Goal: Obtain resource: Obtain resource

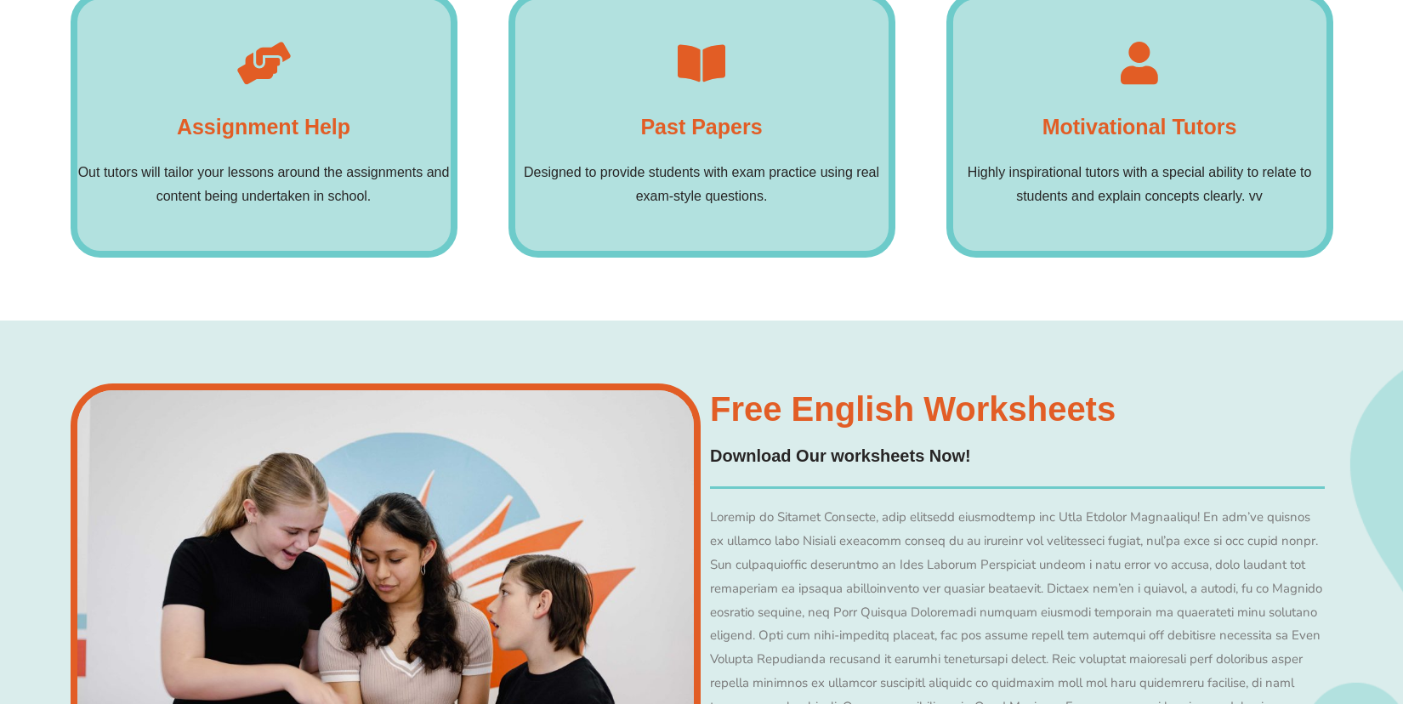
scroll to position [12076, 0]
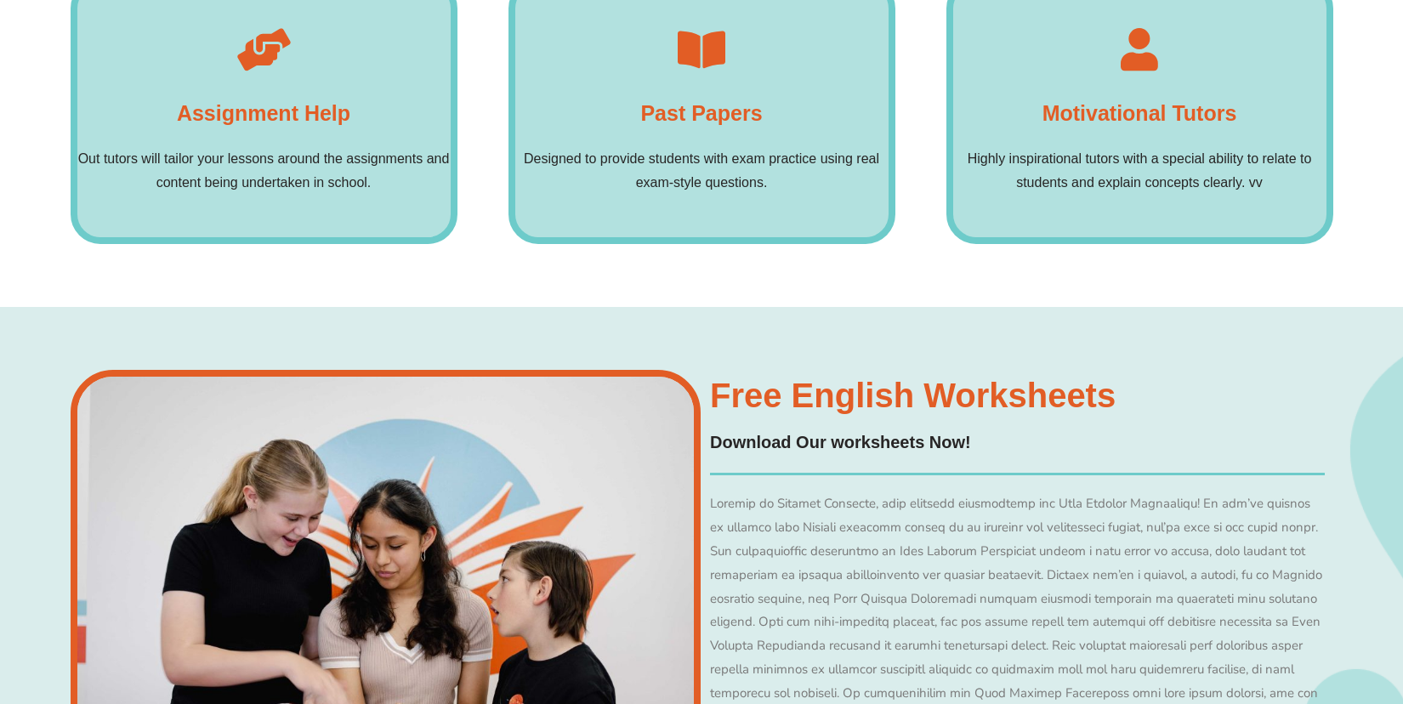
click at [664, 147] on p "Designed to provide students with exam practice using real exam-style questions." at bounding box center [701, 171] width 373 height 48
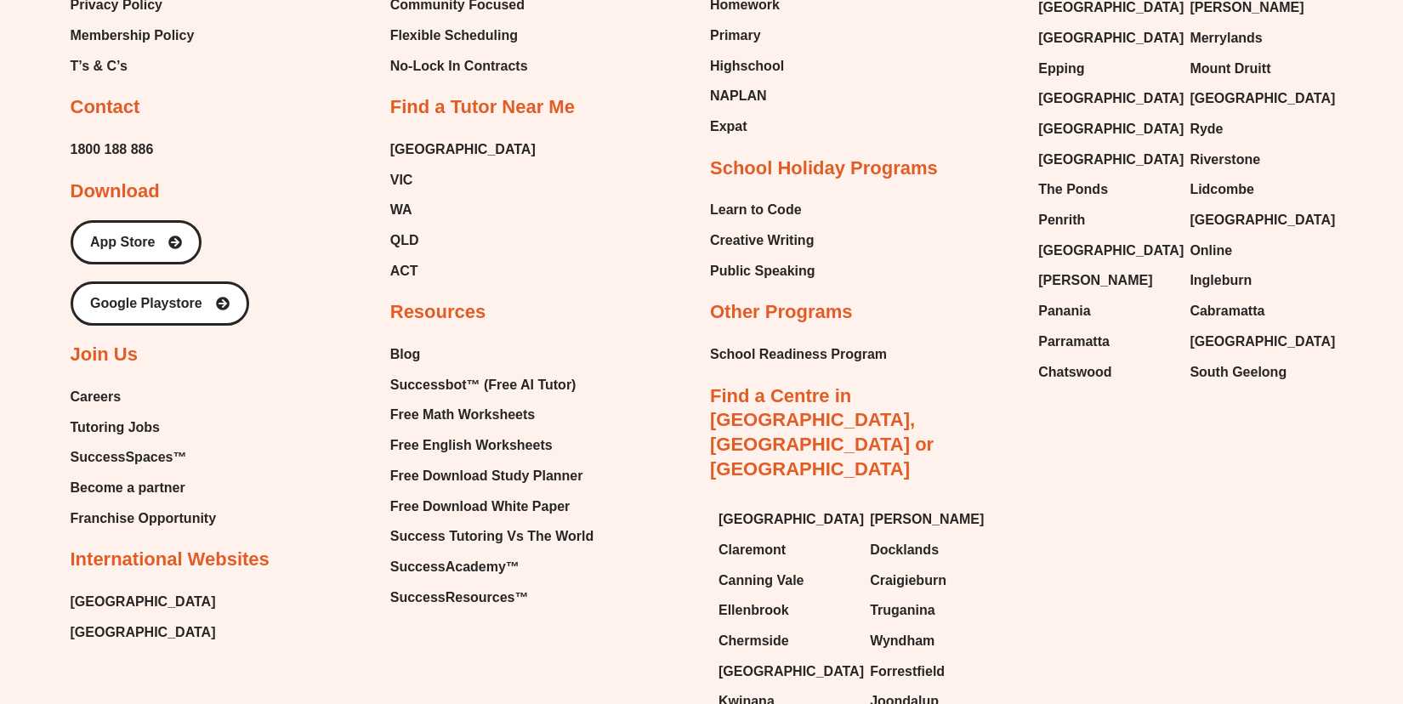
scroll to position [16593, 0]
click at [484, 432] on span "Free English Worksheets" at bounding box center [471, 445] width 162 height 26
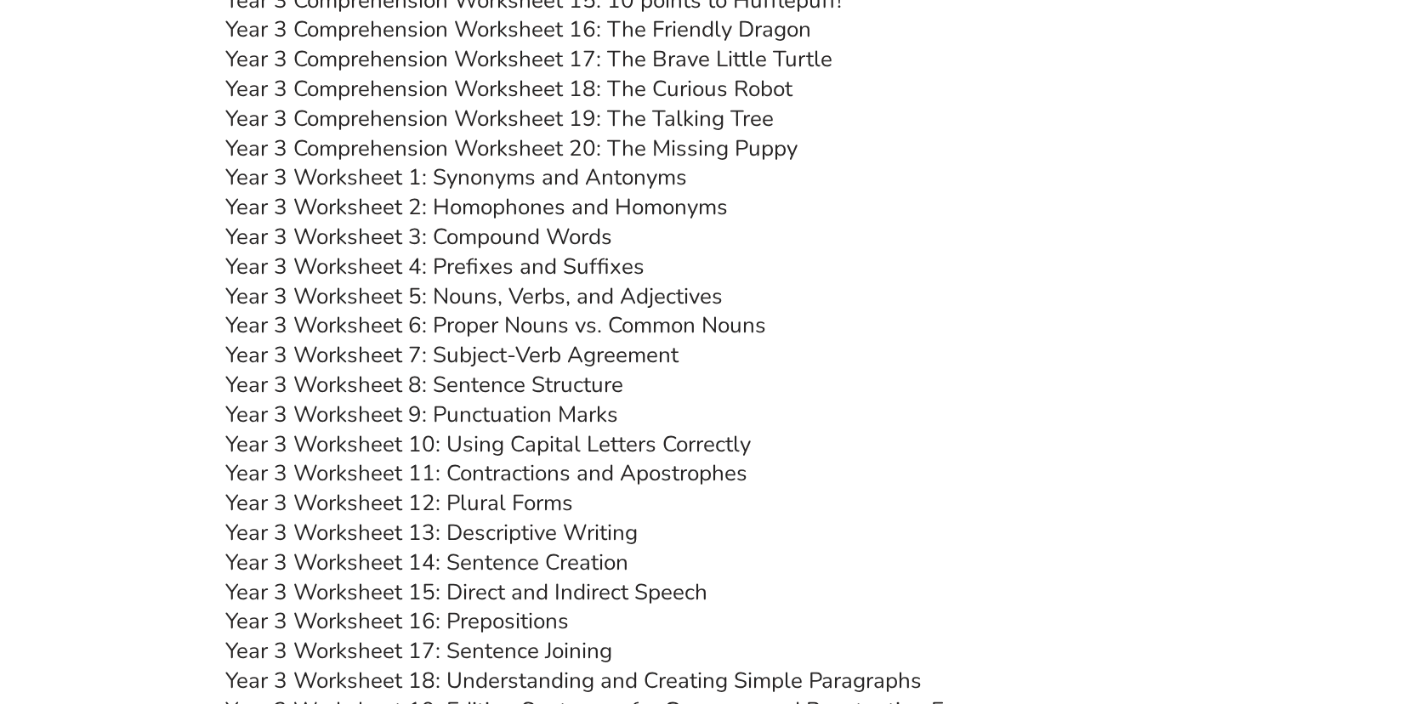
scroll to position [5324, 0]
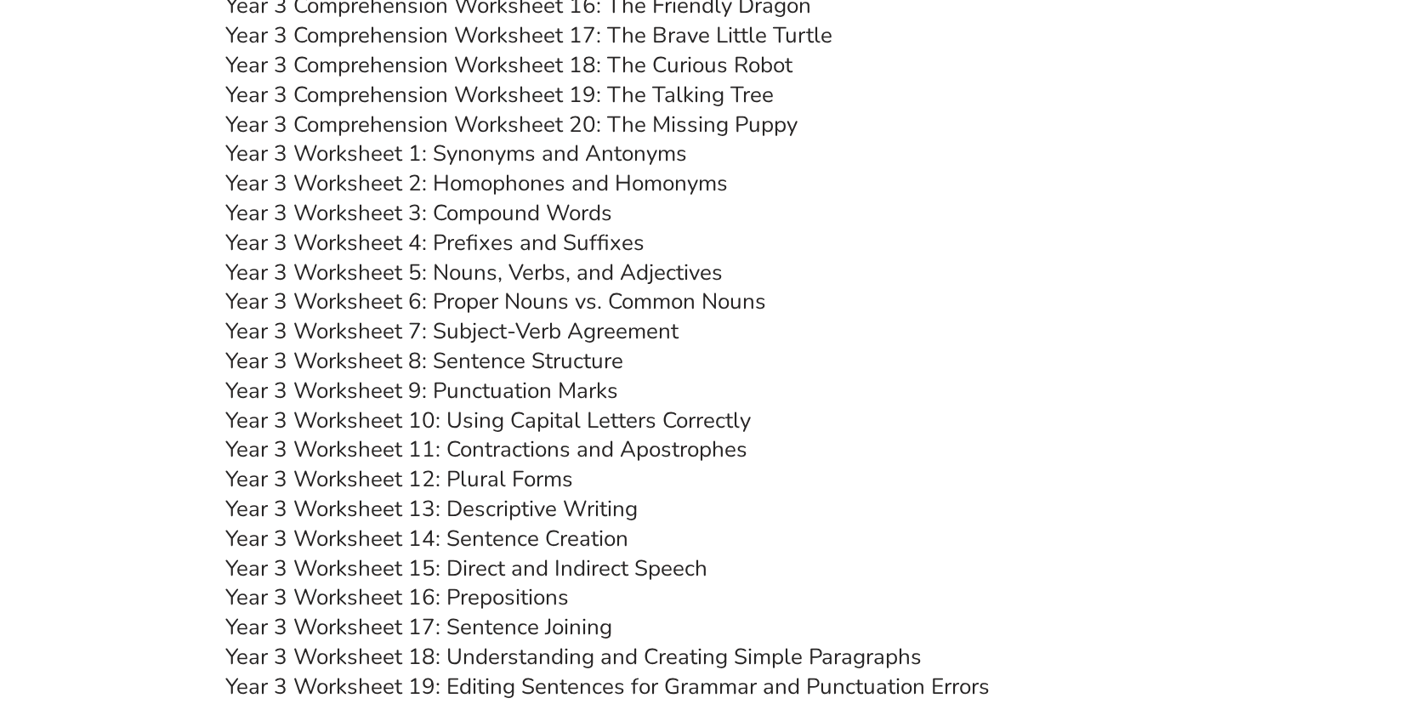
click at [456, 209] on link "Year 3 Worksheet 3: Compound Words" at bounding box center [418, 213] width 387 height 30
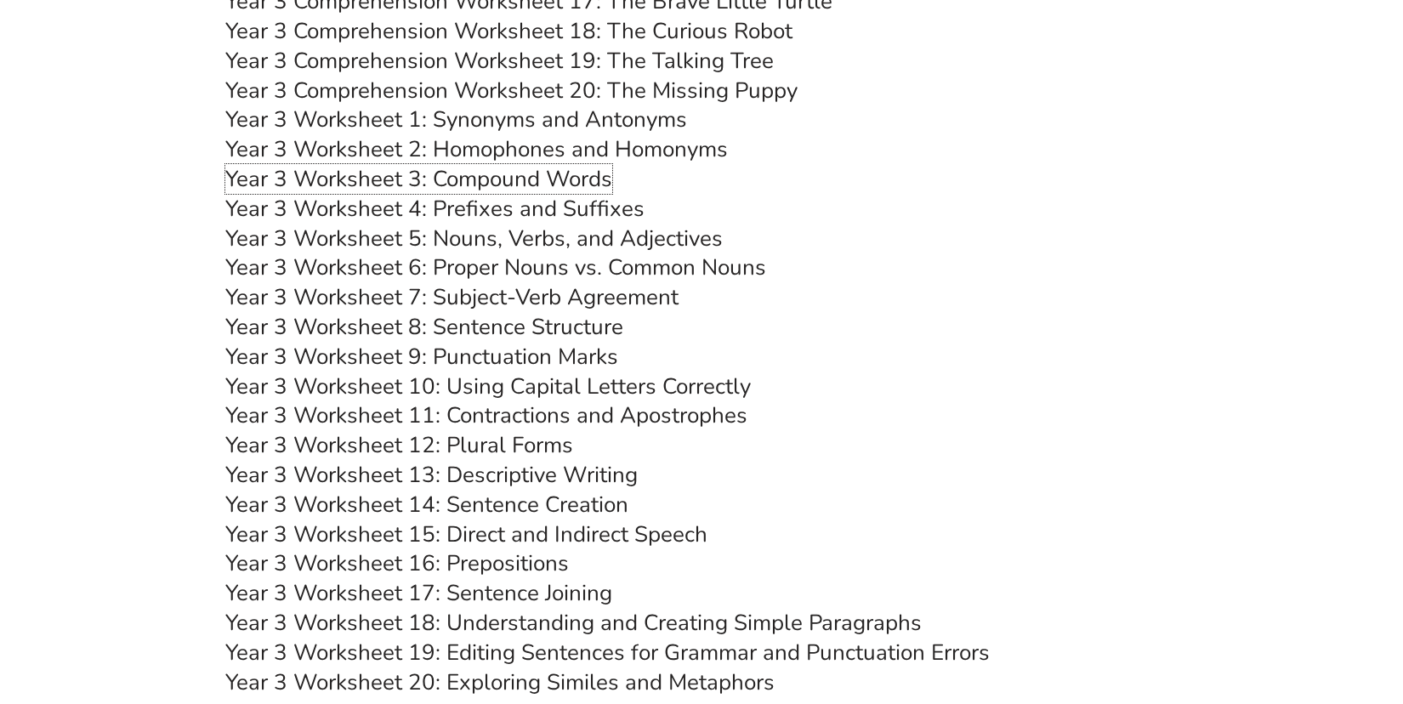
scroll to position [5373, 0]
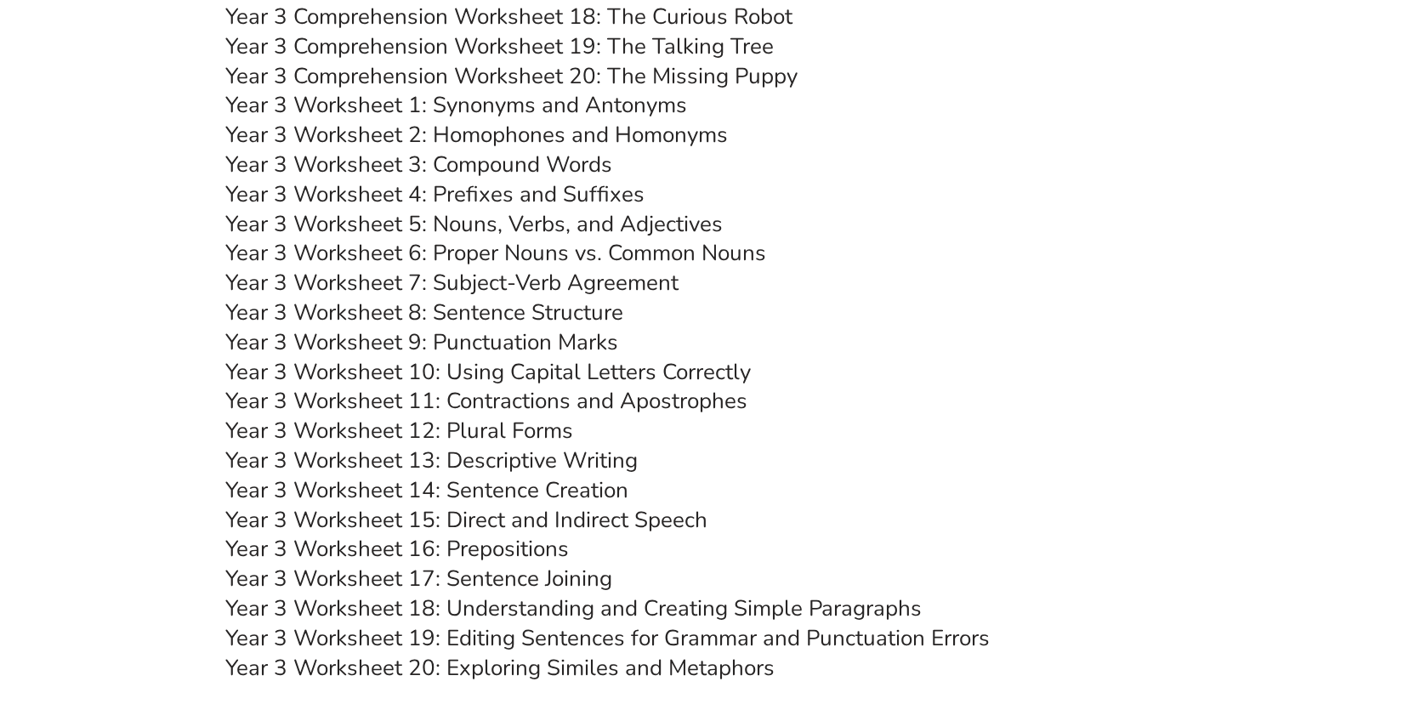
click at [526, 463] on link "Year 3 Worksheet 13: Descriptive Writing" at bounding box center [431, 461] width 412 height 30
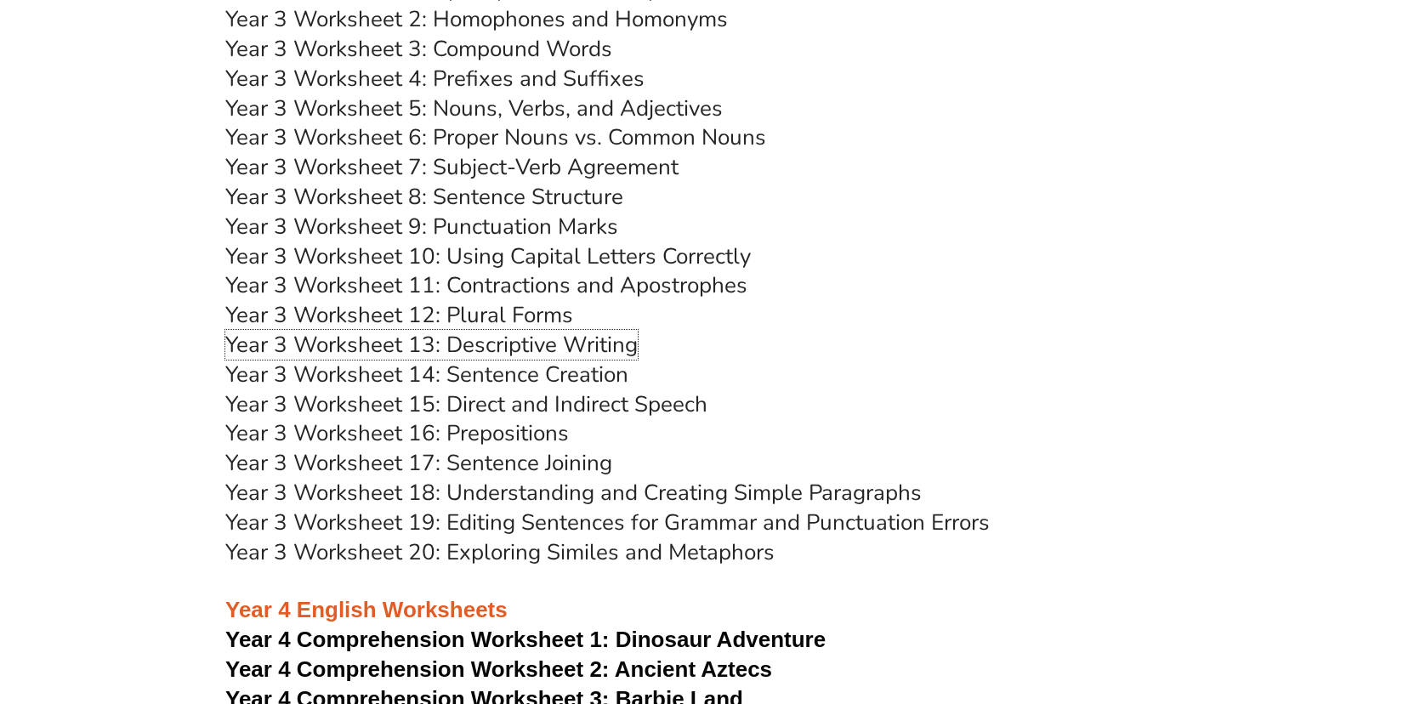
scroll to position [5489, 0]
click at [487, 462] on link "Year 3 Worksheet 17: Sentence Joining" at bounding box center [418, 462] width 387 height 30
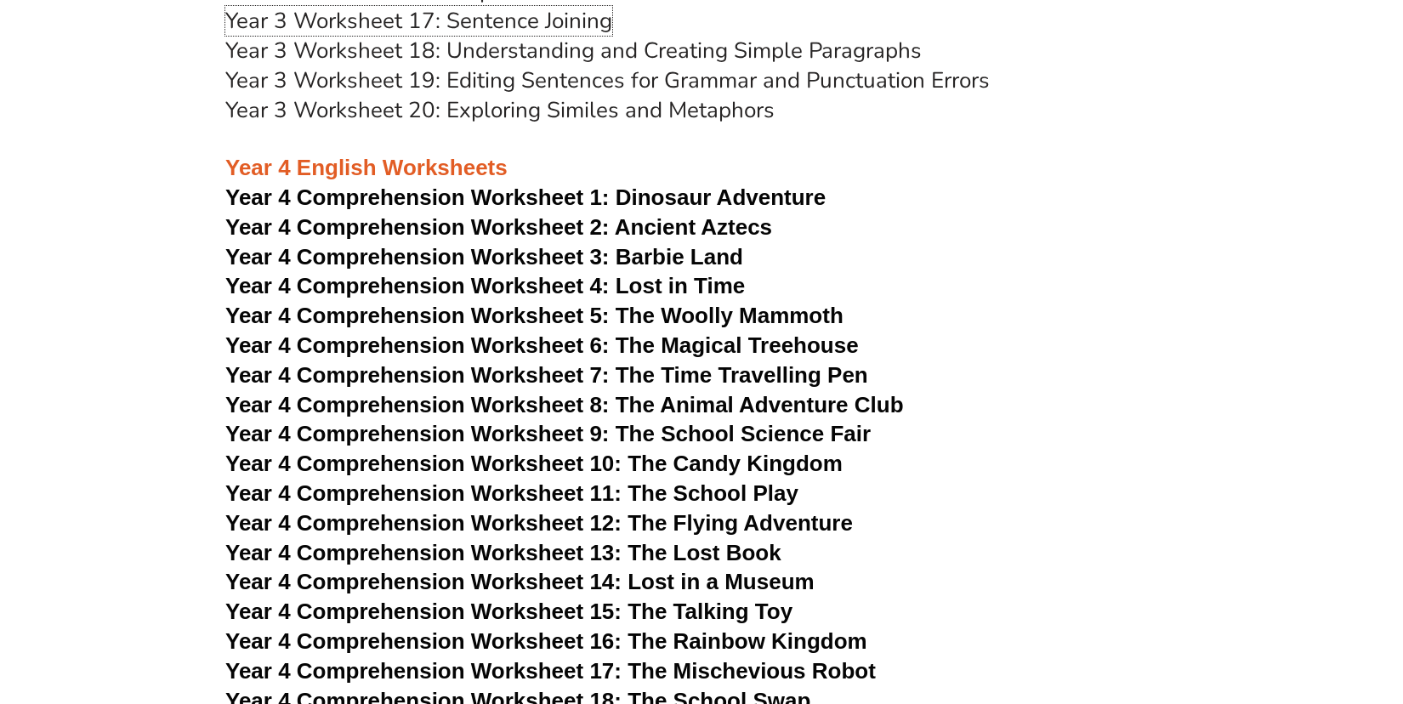
scroll to position [5957, 0]
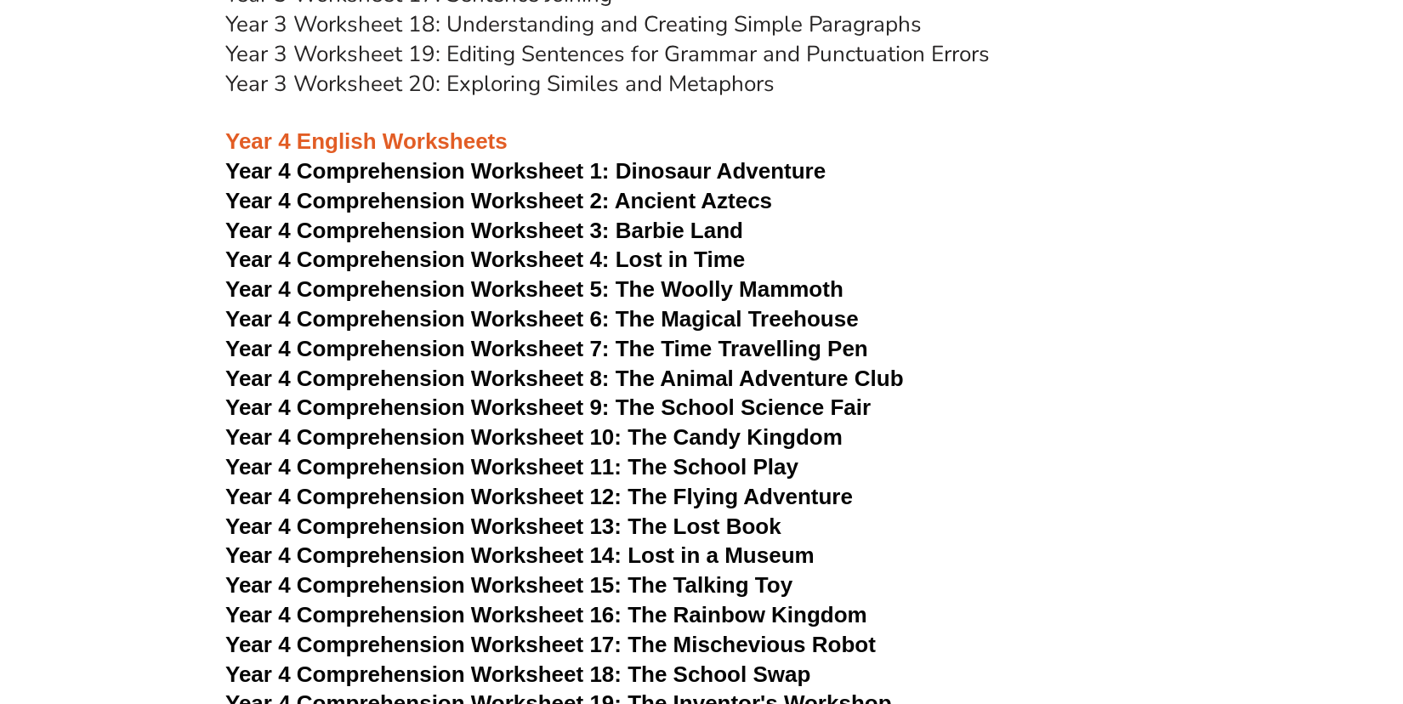
click at [507, 444] on span "Year 4 Comprehension Worksheet 10: The Candy Kingdom" at bounding box center [533, 437] width 617 height 26
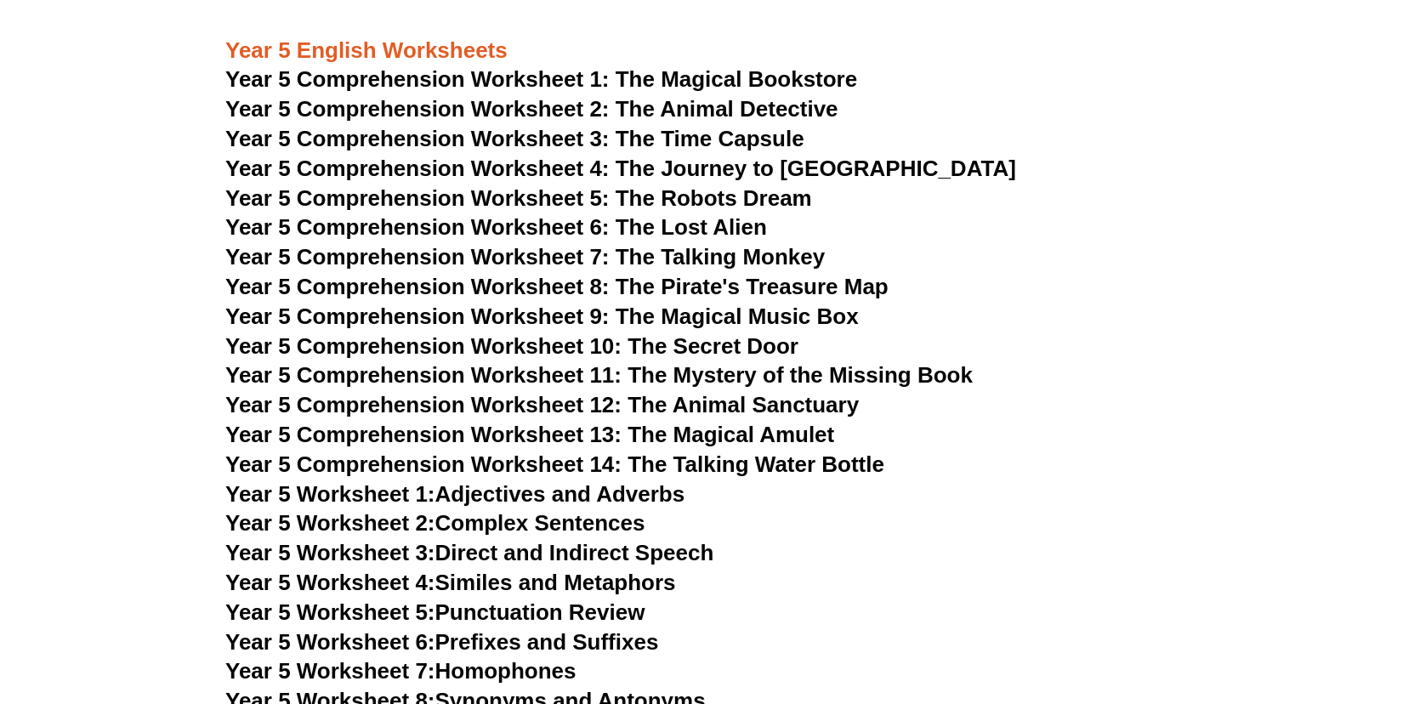
scroll to position [7286, 0]
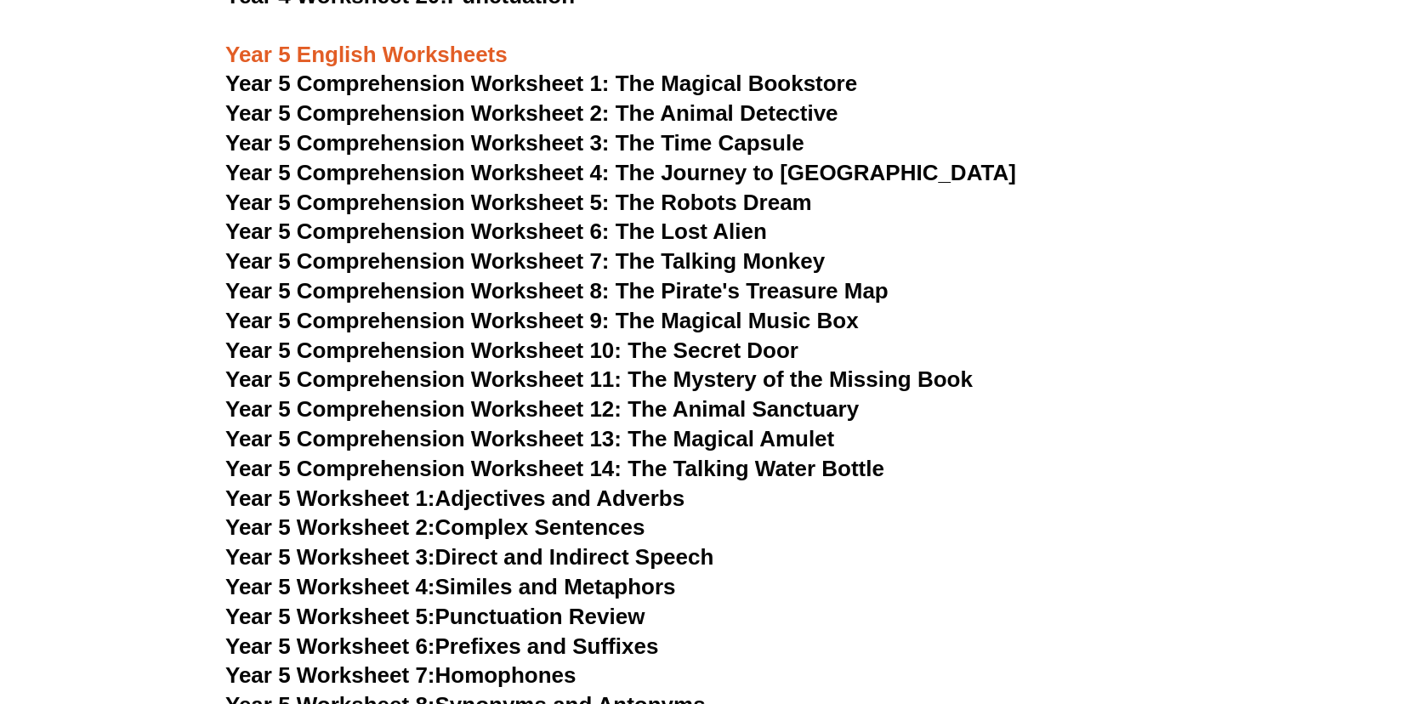
click at [486, 288] on span "Year 5 Comprehension Worksheet 8: The Pirate's Treasure Map" at bounding box center [556, 291] width 663 height 26
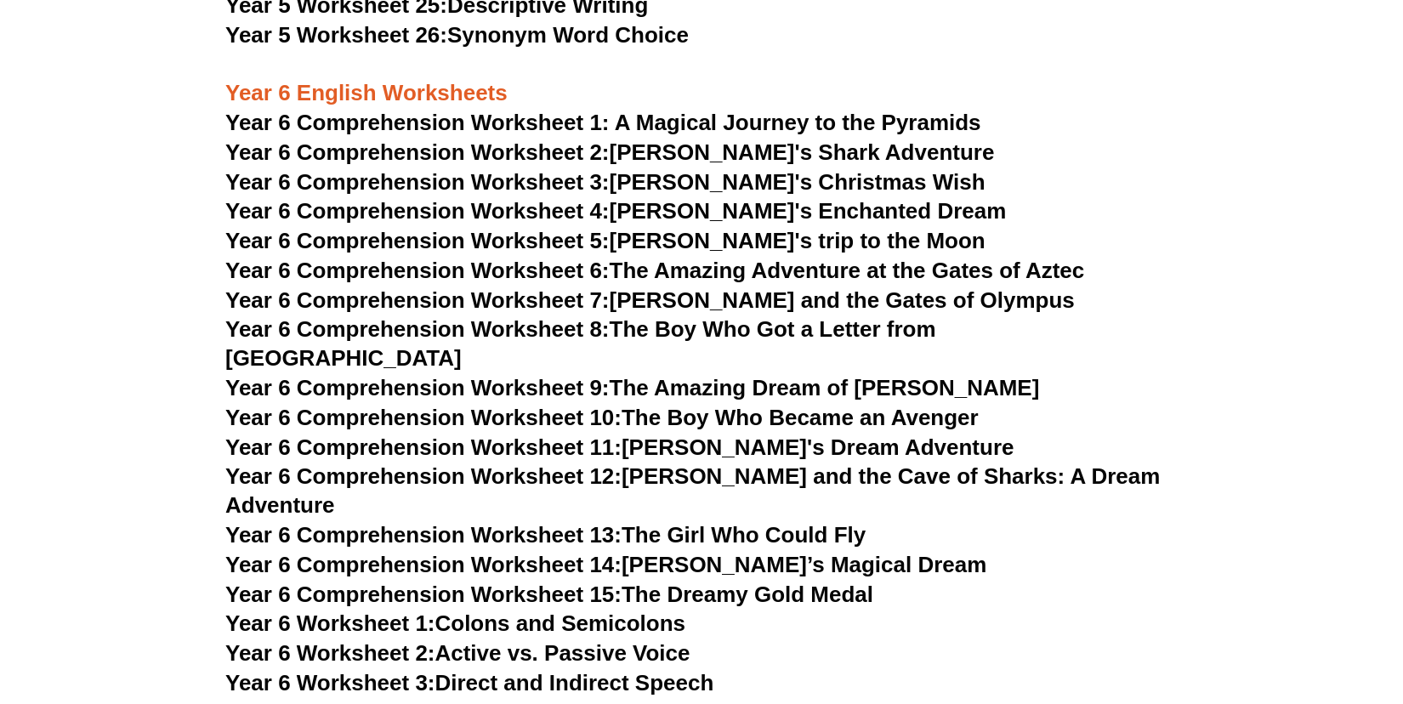
scroll to position [8495, 0]
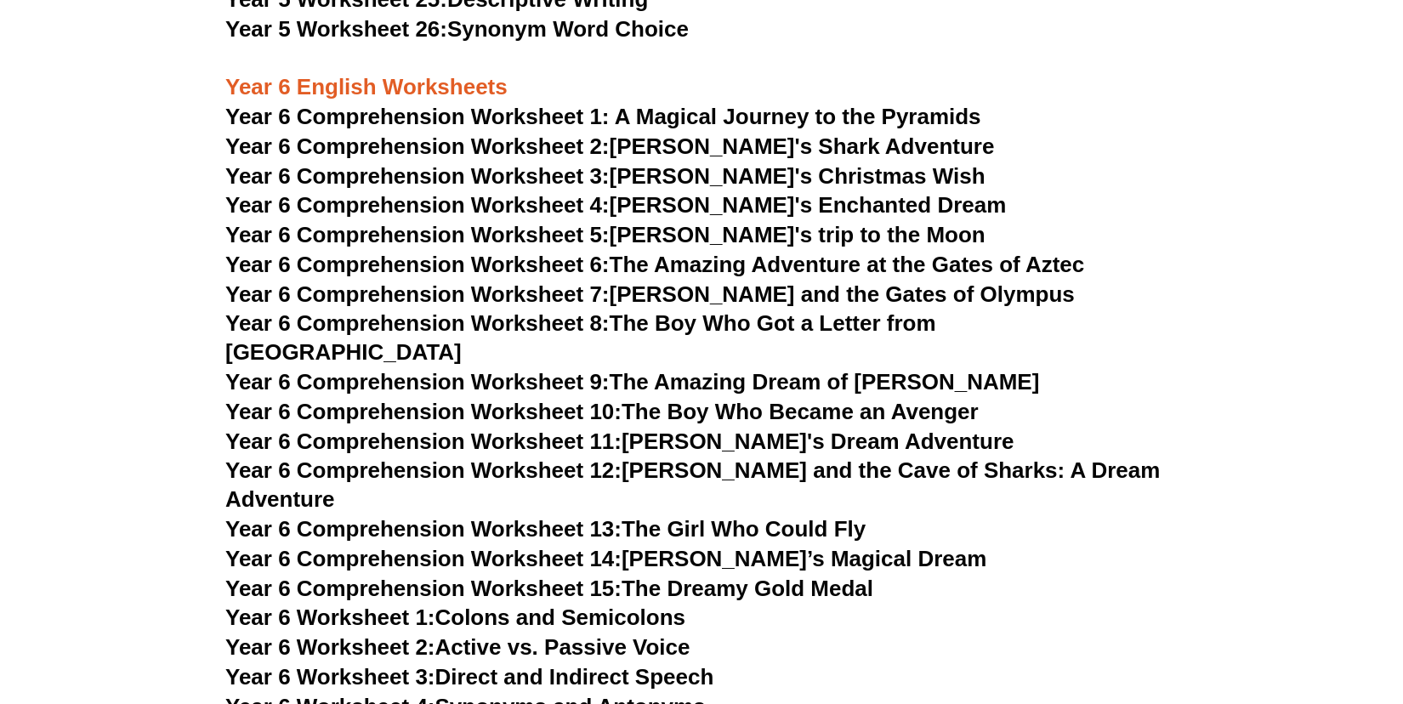
click at [934, 428] on h3 "Year 6 Comprehension Worksheet 11: [PERSON_NAME]'s Dream Adventure" at bounding box center [701, 442] width 952 height 29
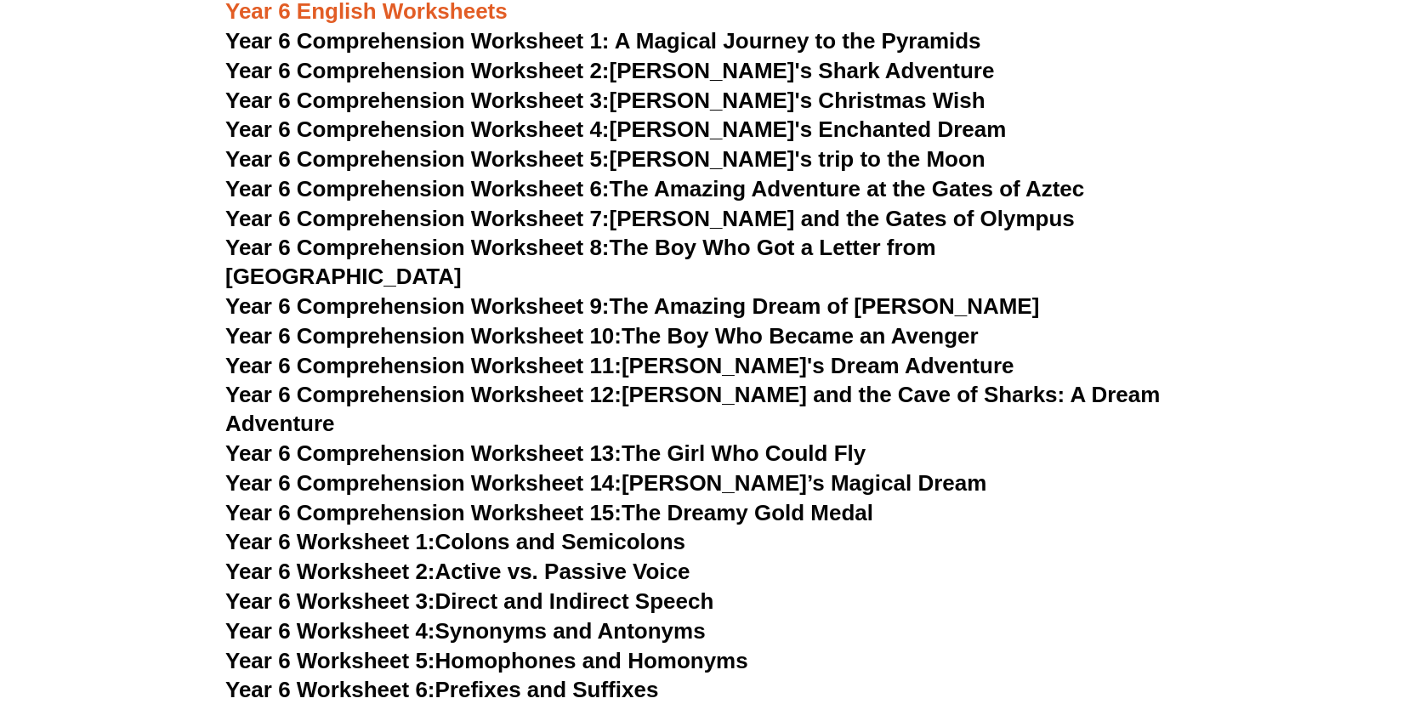
scroll to position [8569, 0]
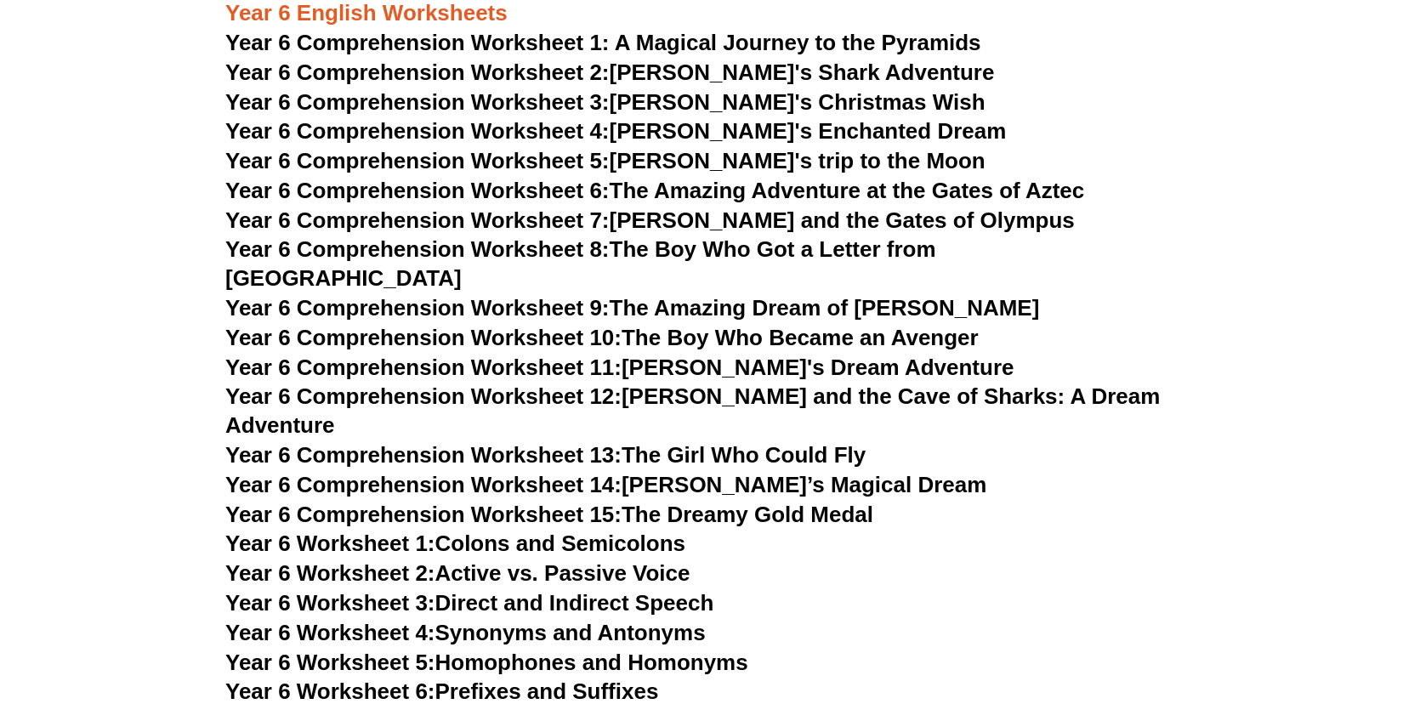
click at [700, 122] on link "Year 6 Comprehension Worksheet 4: [PERSON_NAME]'s Enchanted Dream" at bounding box center [615, 131] width 781 height 26
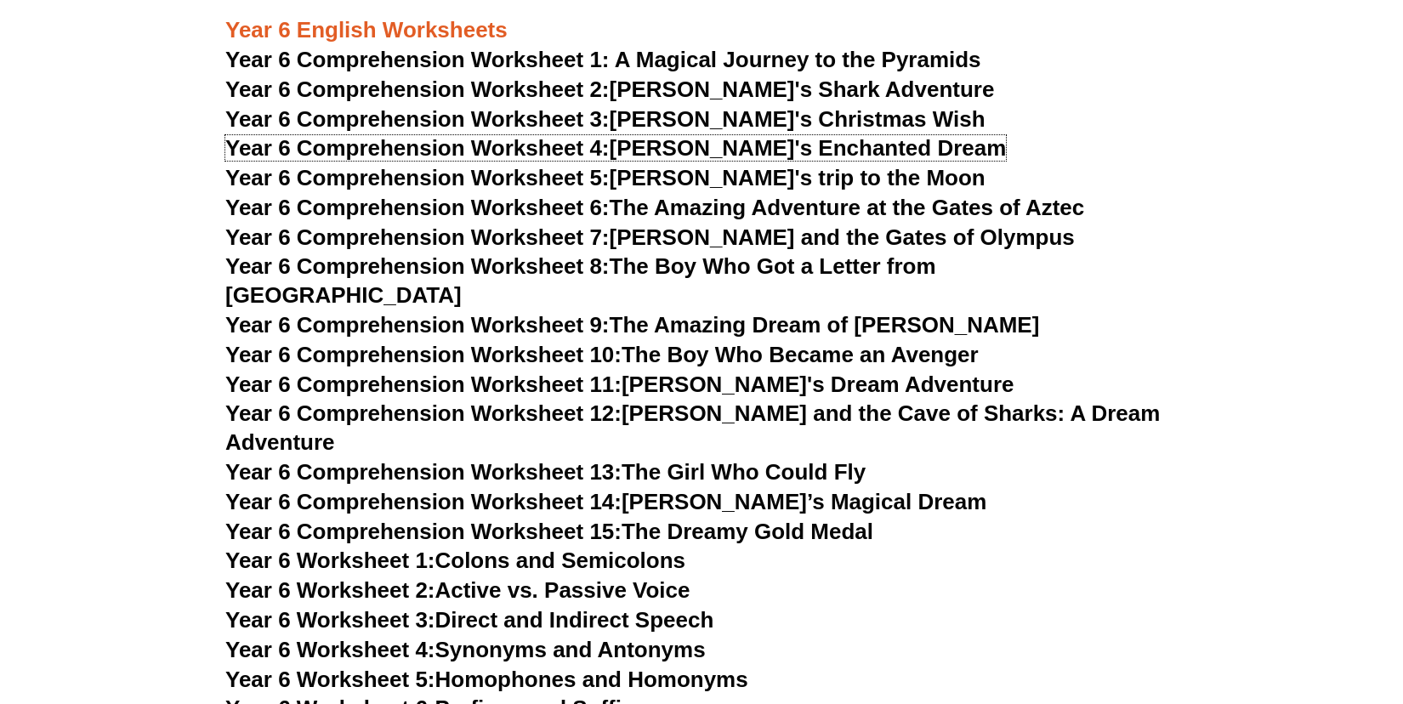
scroll to position [8558, 0]
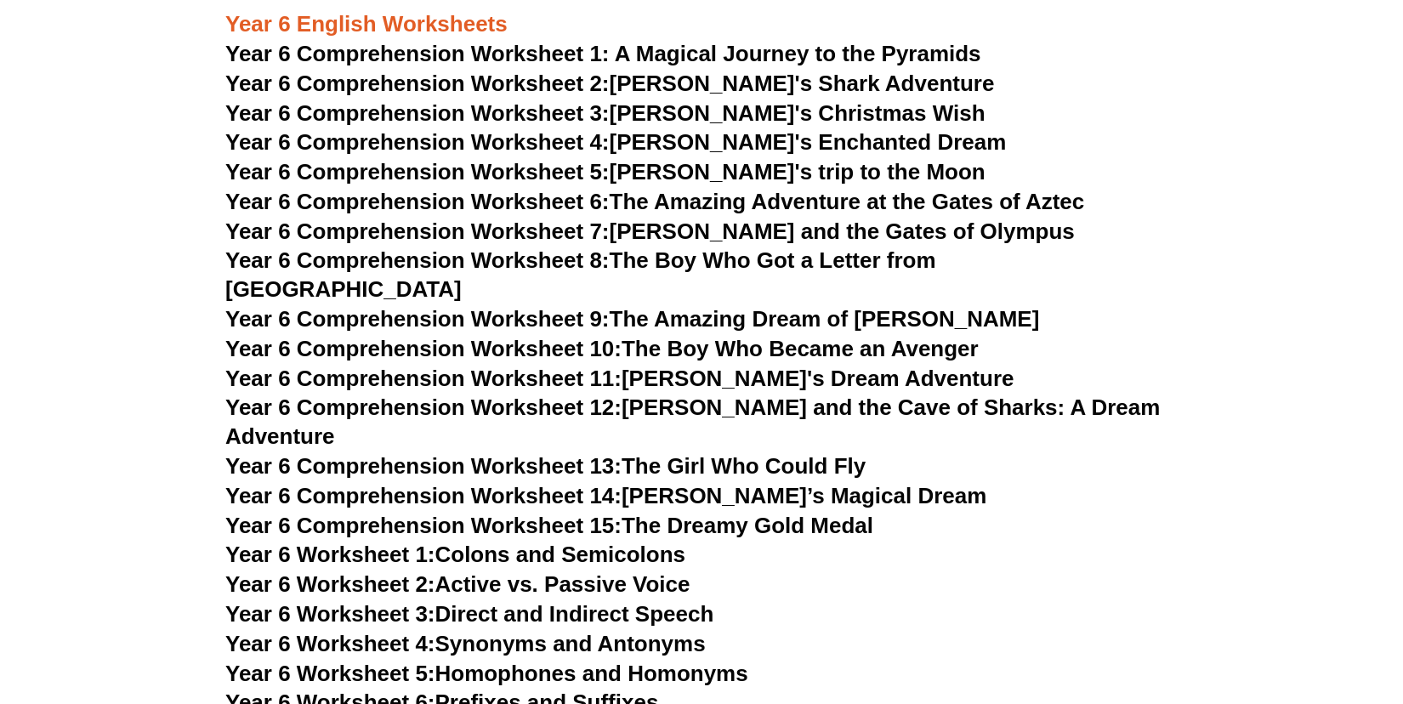
click at [693, 395] on link "Year 6 Comprehension Worksheet 12: [PERSON_NAME] and the Cave of Sharks: A Drea…" at bounding box center [692, 422] width 934 height 54
